Goal: Information Seeking & Learning: Learn about a topic

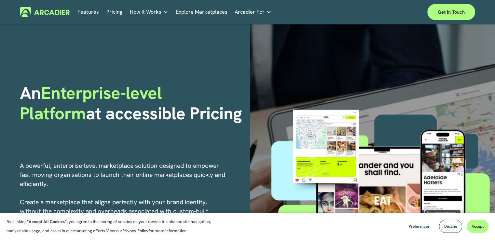
click at [112, 12] on link "Pricing" at bounding box center [114, 12] width 16 height 10
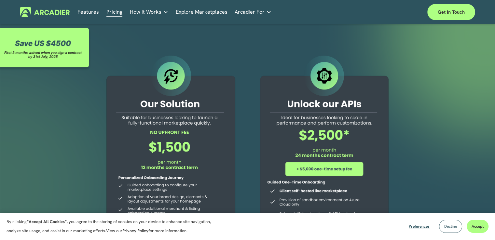
click at [456, 227] on span "Decline" at bounding box center [450, 226] width 13 height 5
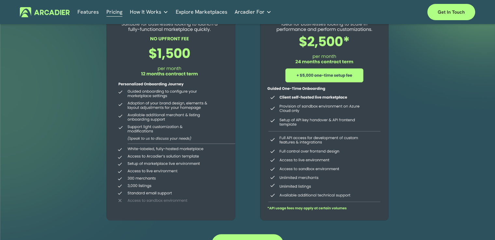
scroll to position [94, 0]
click at [169, 201] on div at bounding box center [170, 92] width 149 height 264
click at [210, 11] on link "Explore Marketplaces" at bounding box center [202, 12] width 52 height 10
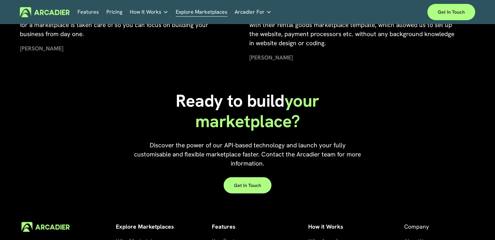
scroll to position [1379, 0]
